Goal: Task Accomplishment & Management: Complete application form

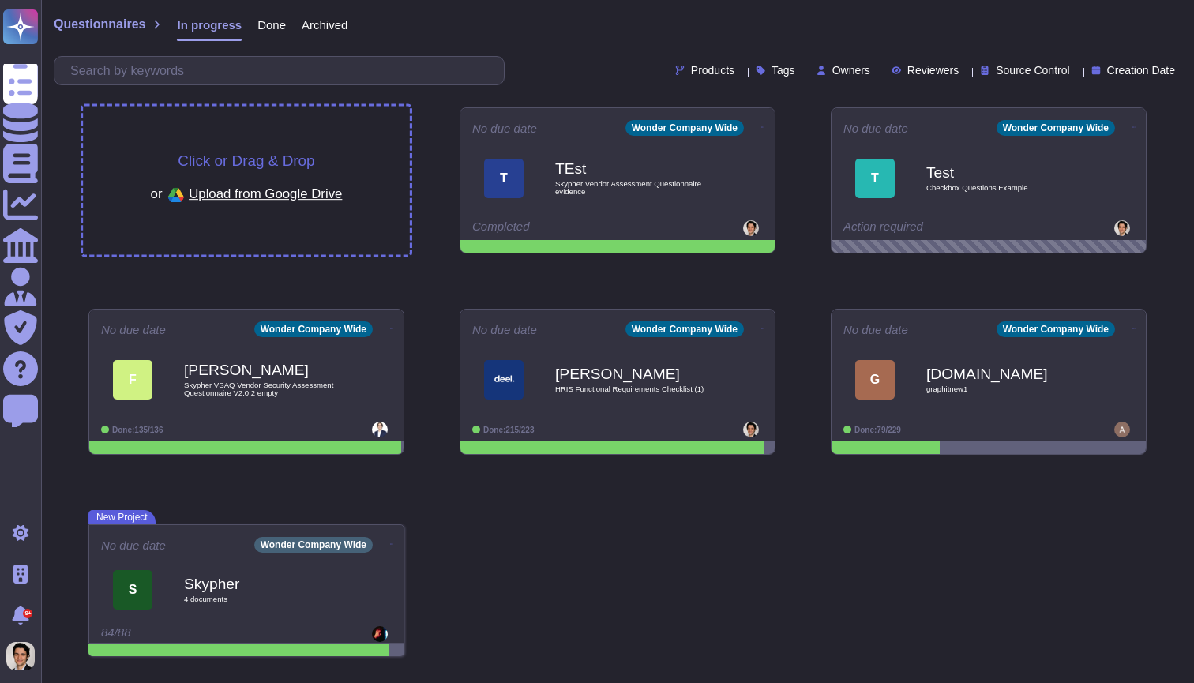
click at [306, 137] on div "Click or Drag & Drop or Upload from Google Drive" at bounding box center [246, 181] width 327 height 148
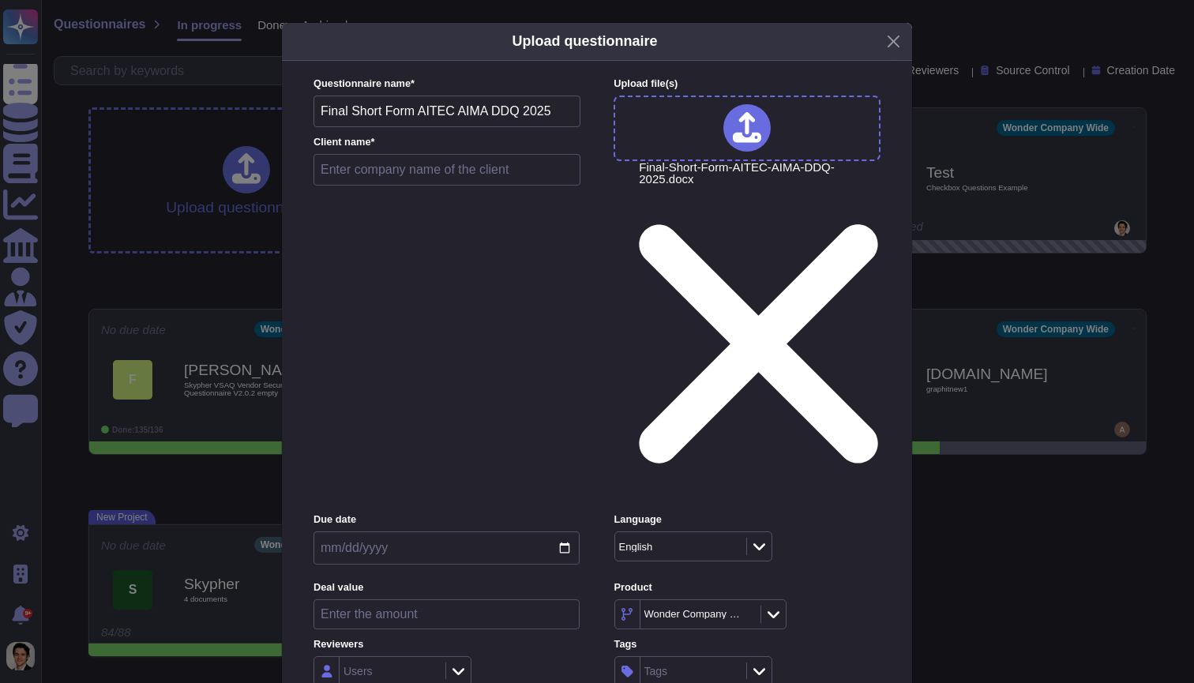
click at [400, 182] on input "text" at bounding box center [446, 170] width 267 height 32
type input "test"
